Goal: Task Accomplishment & Management: Use online tool/utility

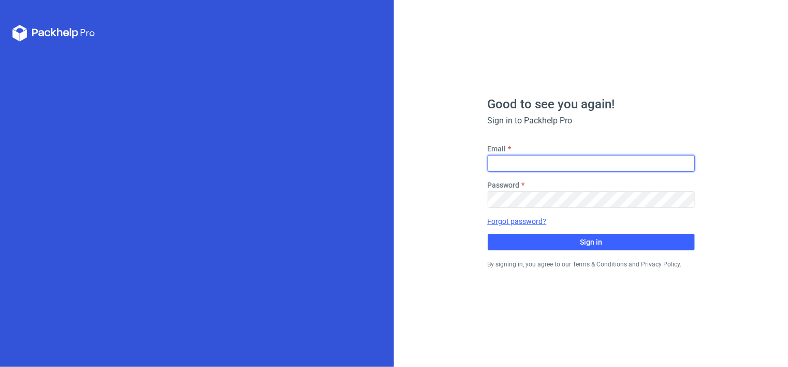
click at [538, 162] on input "Email" at bounding box center [591, 163] width 207 height 17
type input "[PERSON_NAME][EMAIL_ADDRESS][DOMAIN_NAME]"
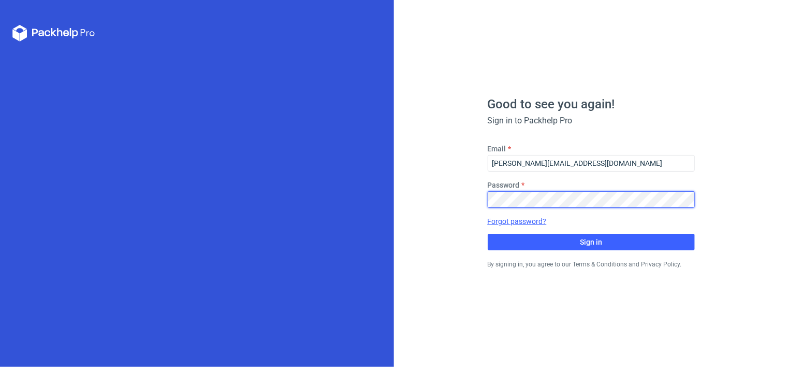
click at [488, 234] on button "Sign in" at bounding box center [591, 242] width 207 height 17
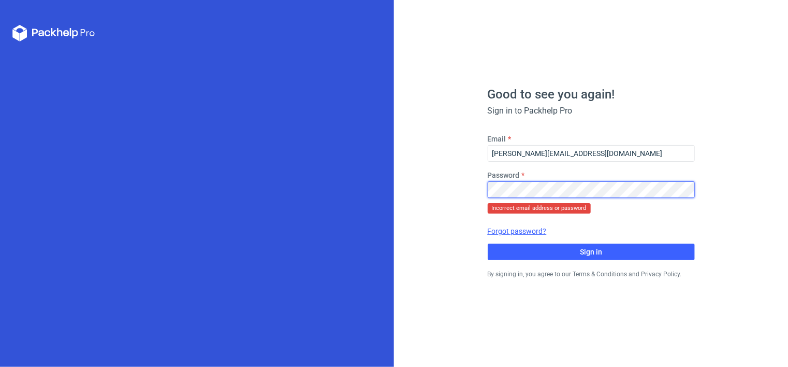
click at [467, 189] on div "Good to see you again! Sign in to Packhelp Pro Email [EMAIL_ADDRESS][DOMAIN_NAM…" at bounding box center [591, 183] width 394 height 367
click at [409, 196] on div "Good to see you again! Sign in to Packhelp Pro Email [EMAIL_ADDRESS][DOMAIN_NAM…" at bounding box center [591, 183] width 394 height 367
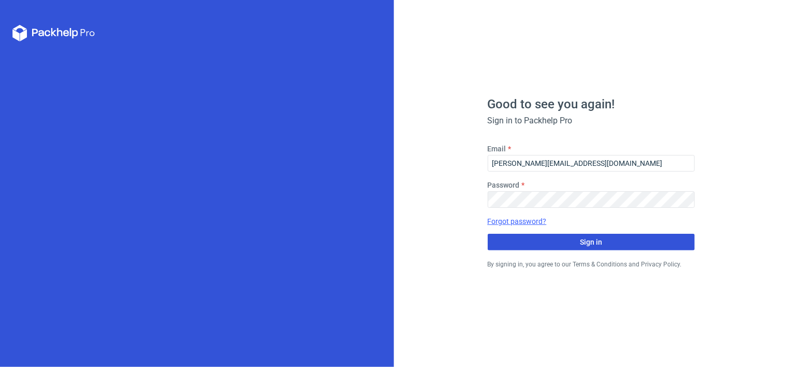
click at [587, 241] on span "Sign in" at bounding box center [591, 241] width 22 height 7
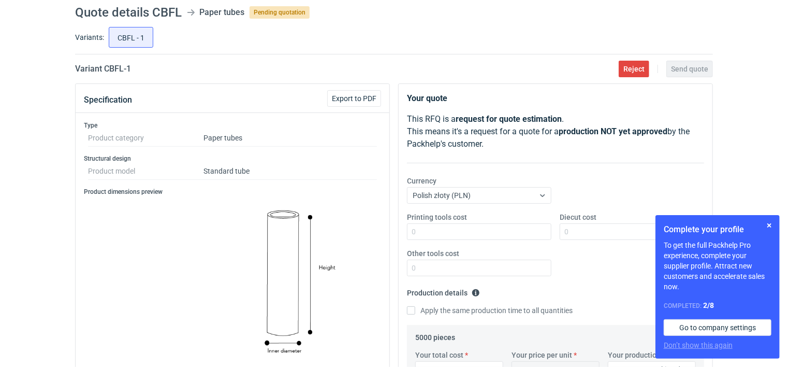
scroll to position [52, 0]
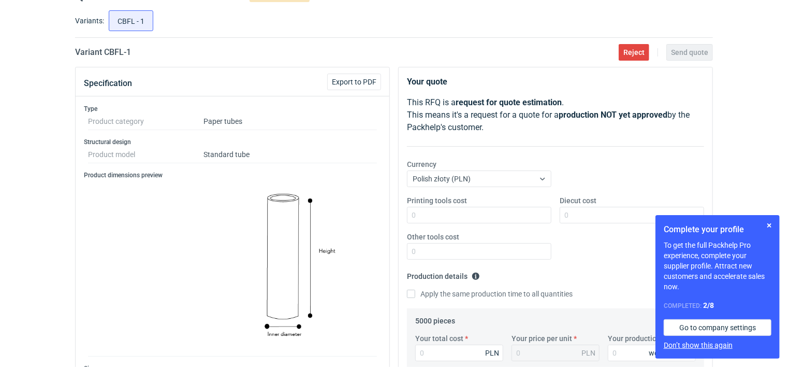
click at [677, 344] on button "Don’t show this again" at bounding box center [698, 345] width 69 height 10
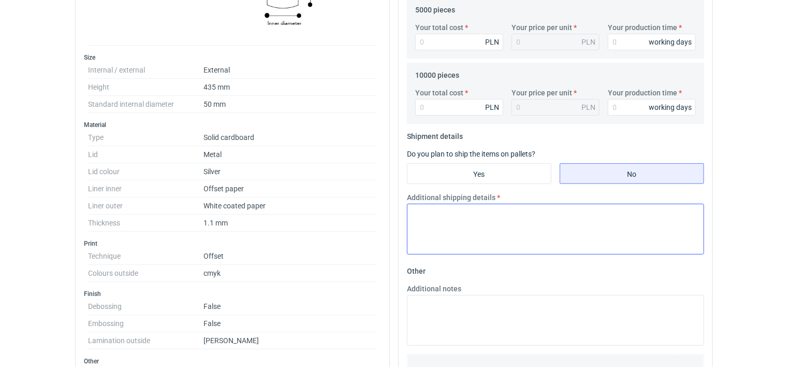
scroll to position [311, 0]
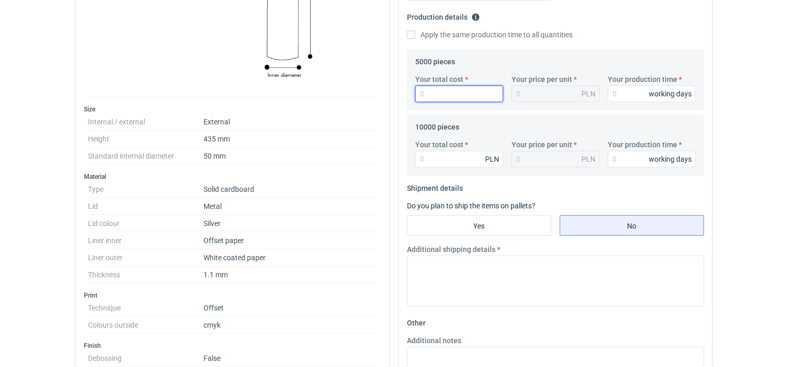
click at [433, 91] on input "Your total cost" at bounding box center [459, 93] width 88 height 17
type input "23100"
type input "4.62"
type input "23100"
click at [620, 93] on input "Your production time" at bounding box center [652, 93] width 88 height 17
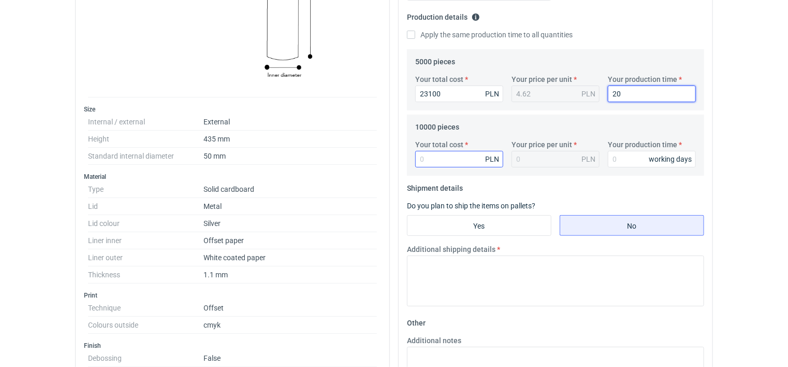
type input "20"
click at [458, 164] on input "Your total cost" at bounding box center [459, 159] width 88 height 17
type input "42500"
type input "4.25"
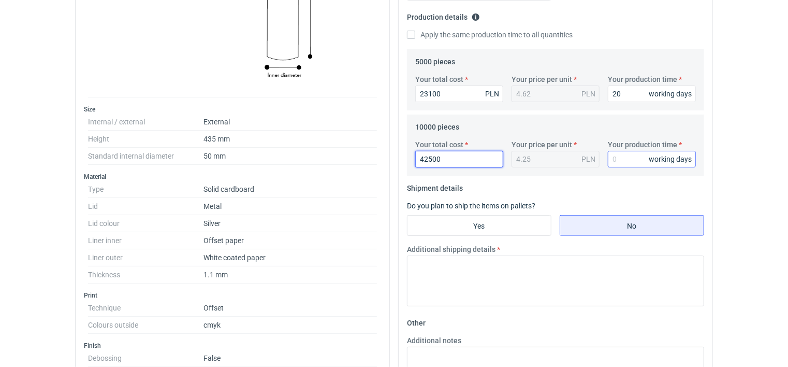
type input "42500"
click at [621, 155] on input "Your production time" at bounding box center [652, 159] width 88 height 17
type input "25"
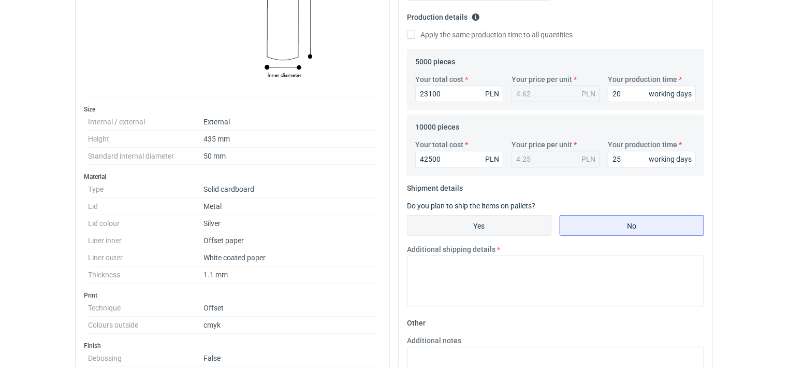
click at [500, 227] on input "Yes" at bounding box center [479, 225] width 143 height 20
radio input "true"
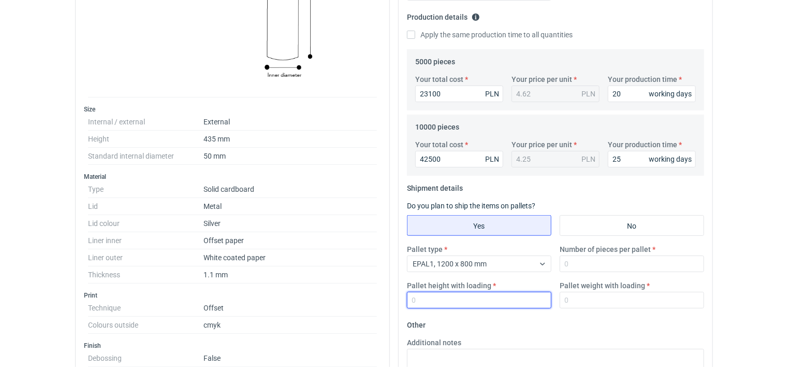
click at [431, 305] on input "Pallet height with loading" at bounding box center [479, 300] width 145 height 17
type input "1800"
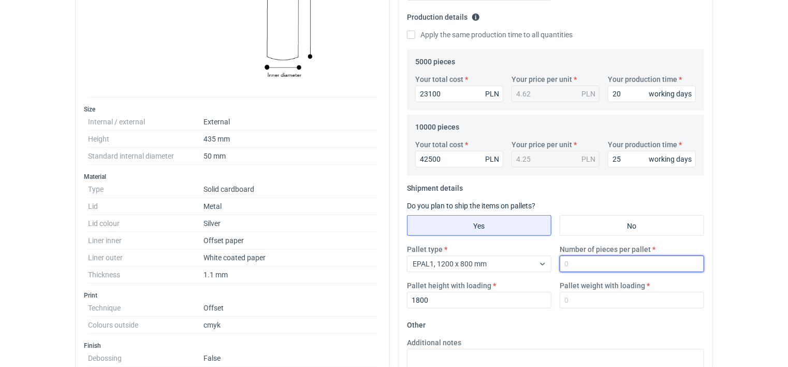
click at [608, 269] on input "Number of pieces per pallet" at bounding box center [632, 263] width 145 height 17
type input "1044"
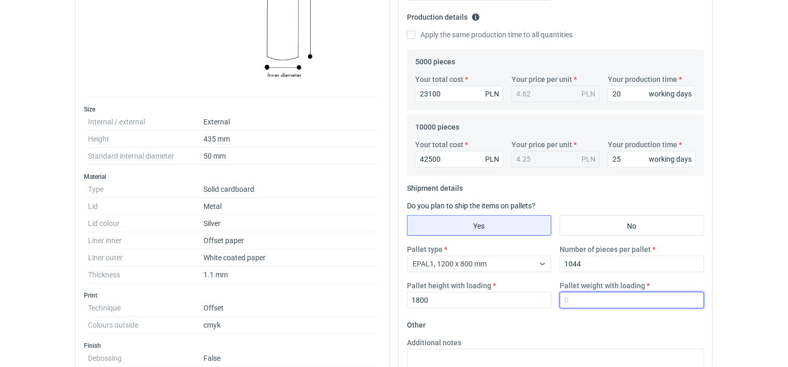
click at [599, 298] on input "Pallet weight with loading" at bounding box center [632, 300] width 145 height 17
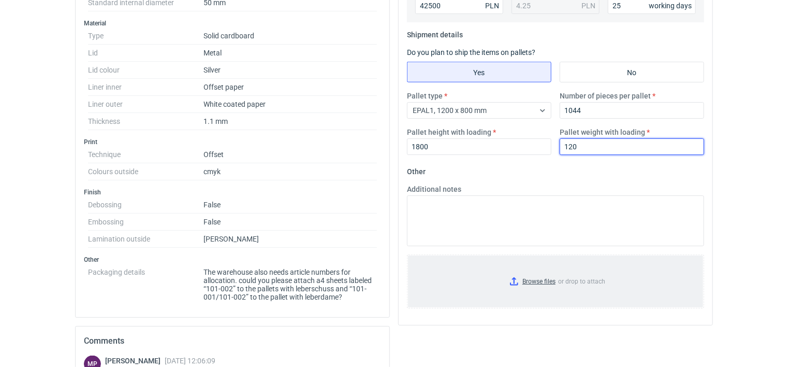
scroll to position [466, 0]
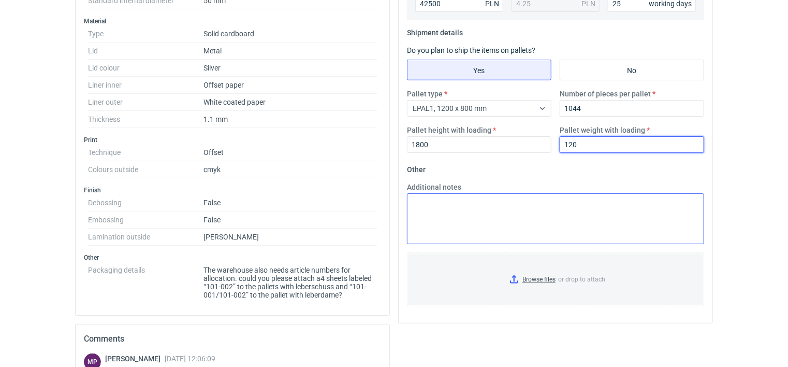
type input "120"
click at [435, 197] on textarea "Additional notes" at bounding box center [555, 218] width 297 height 51
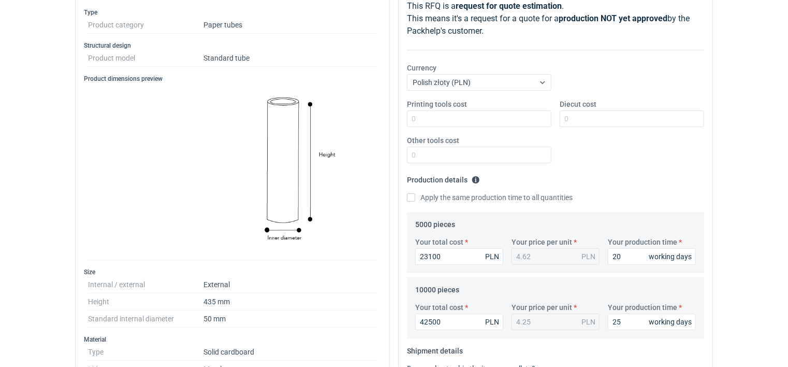
scroll to position [0, 0]
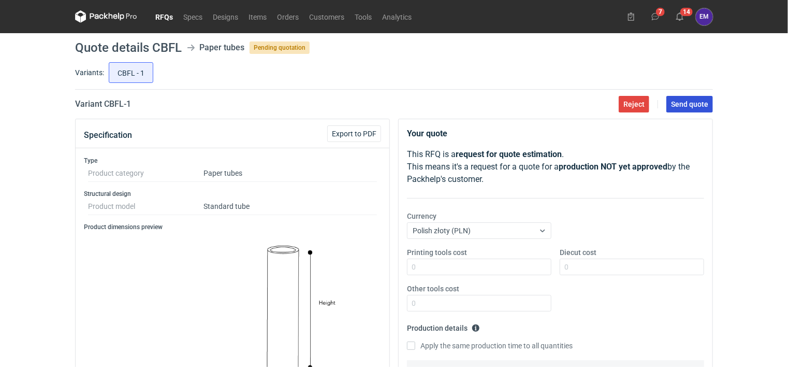
type textarea "Wieczka spakowane na oddzielnej palecie."
click at [678, 105] on span "Send quote" at bounding box center [689, 103] width 37 height 7
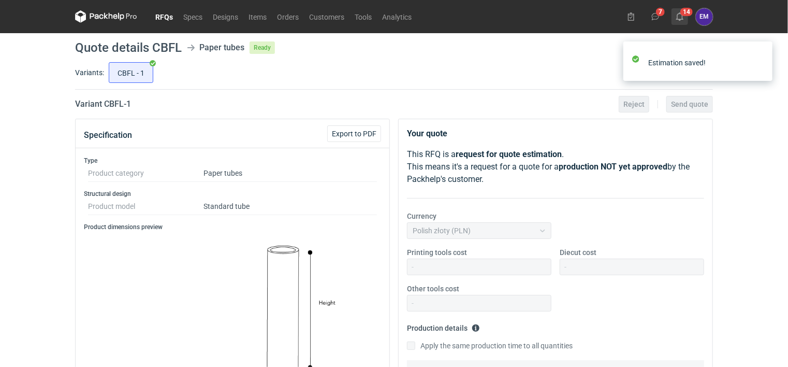
click at [684, 15] on icon at bounding box center [680, 16] width 8 height 8
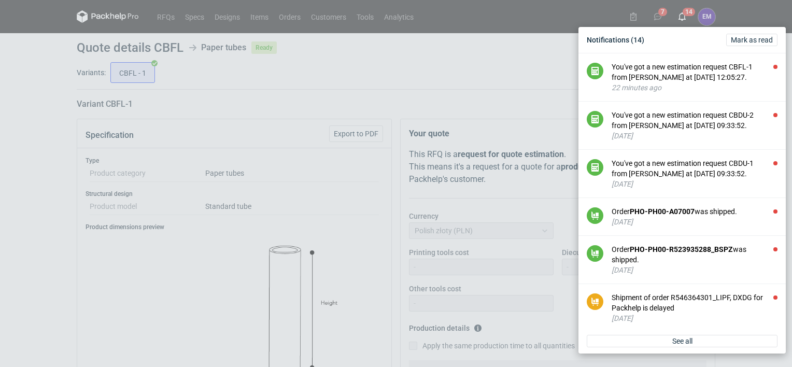
click at [744, 39] on div "Estimation saved!" at bounding box center [702, 63] width 166 height 60
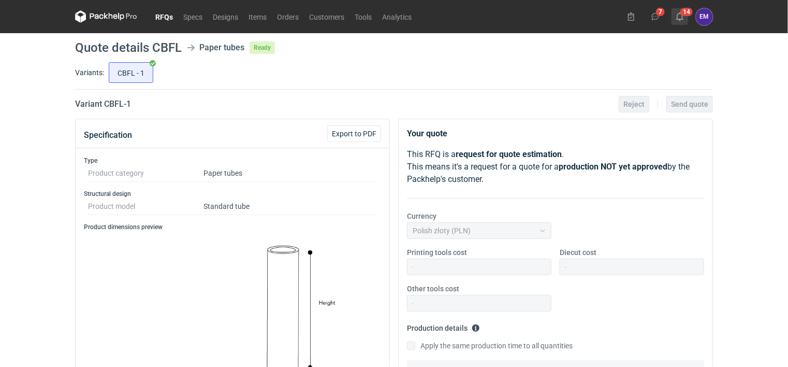
click at [682, 13] on icon at bounding box center [680, 16] width 8 height 8
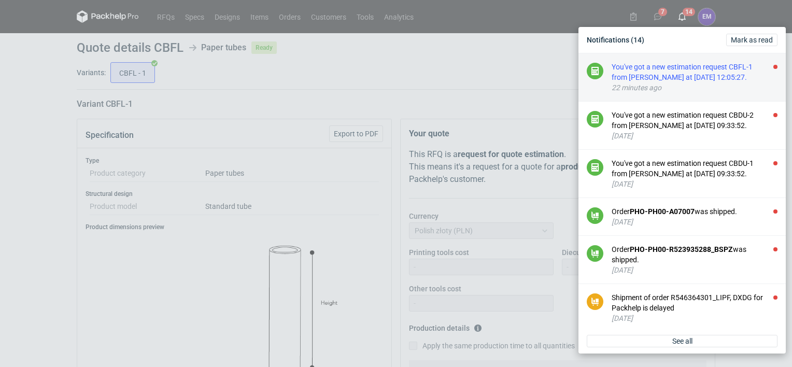
click at [687, 73] on div "You've got a new estimation request CBFL-1 from [PERSON_NAME] at [DATE] 12:05:2…" at bounding box center [694, 72] width 166 height 21
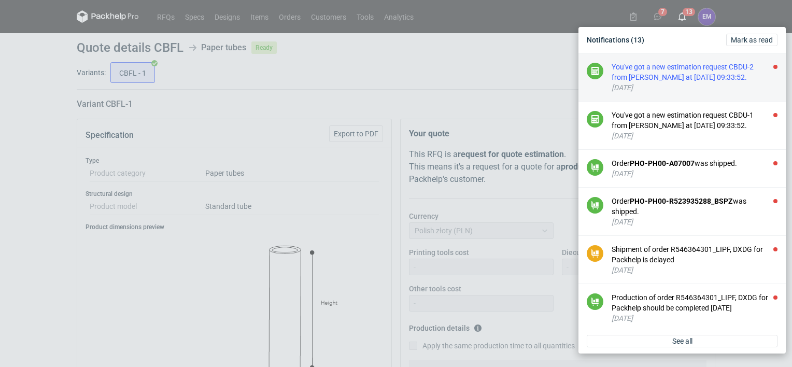
click at [668, 71] on div "You've got a new estimation request CBDU-2 from [PERSON_NAME] at [DATE] 09:33:5…" at bounding box center [694, 72] width 166 height 21
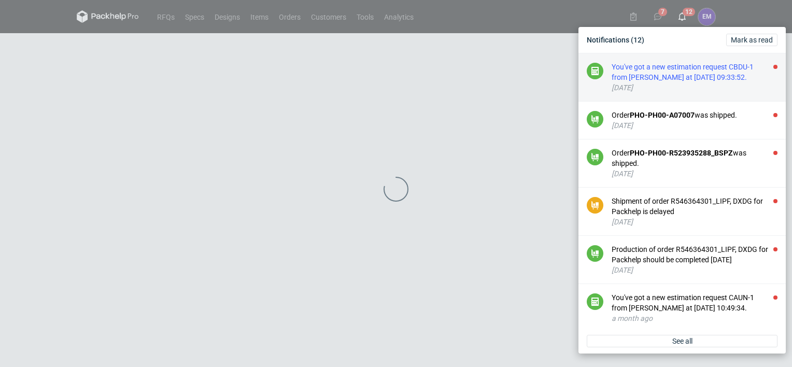
click at [649, 79] on div "You've got a new estimation request CBDU-1 from [PERSON_NAME] at [DATE] 09:33:5…" at bounding box center [694, 72] width 166 height 21
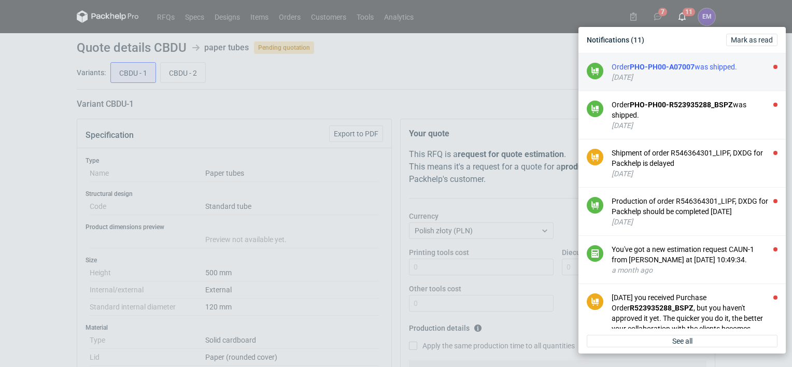
click at [642, 72] on div "[DATE]" at bounding box center [694, 77] width 166 height 10
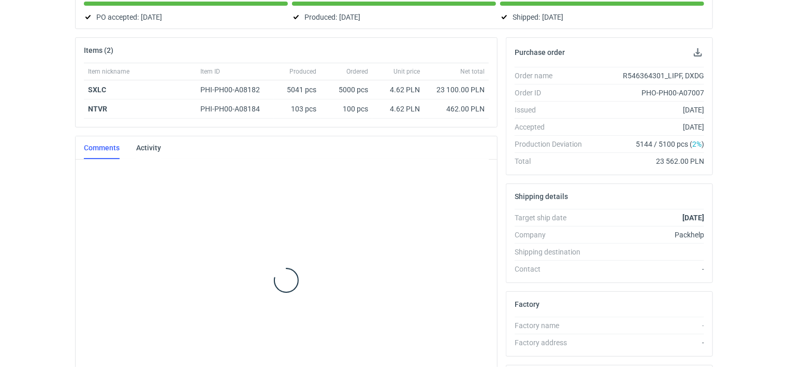
scroll to position [155, 0]
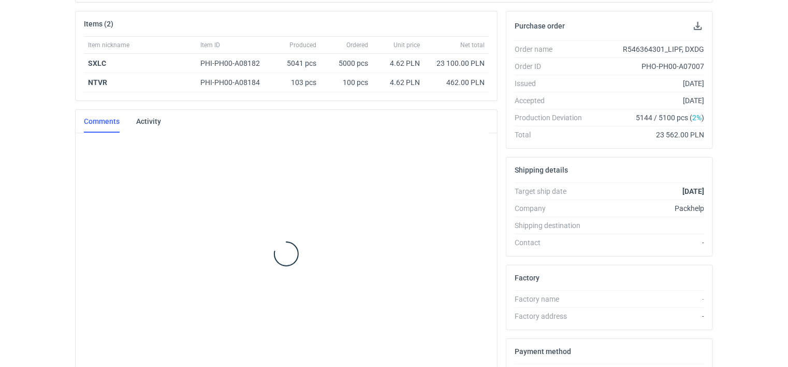
click at [682, 15] on main "R546364301_LIPF, DXDG Packhelp PHO-PH00-A07007 • [DATE] Collaborators EM [PERSO…" at bounding box center [394, 202] width 646 height 633
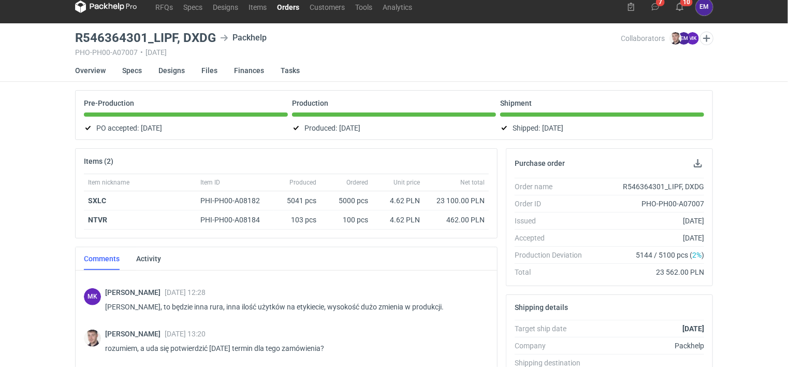
scroll to position [0, 0]
